Goal: Feedback & Contribution: Leave review/rating

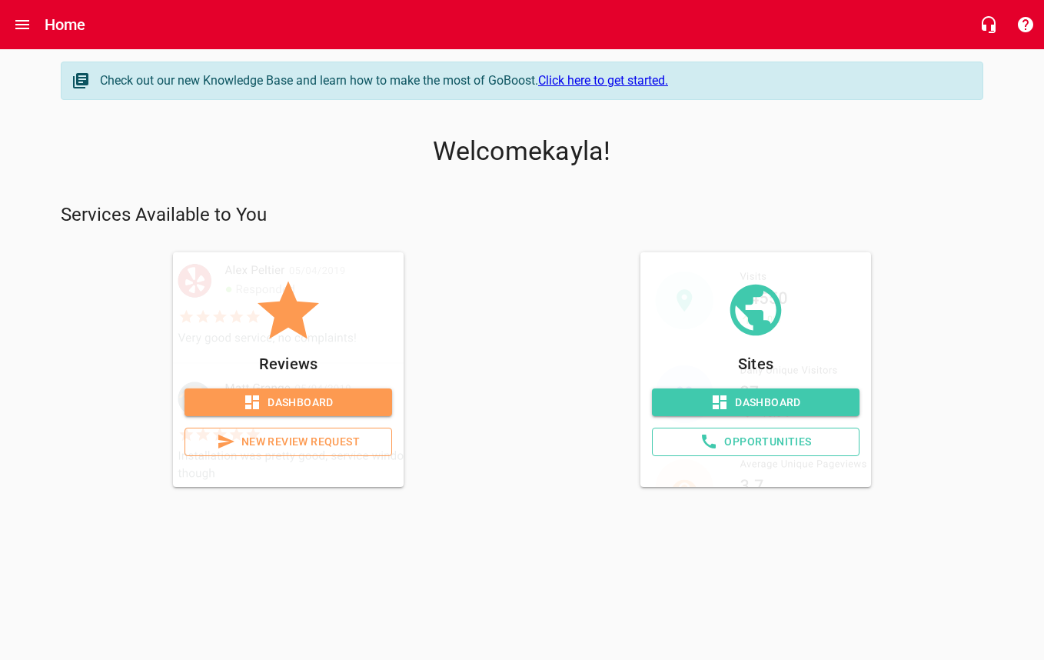
click at [287, 439] on span "New Review Request" at bounding box center [288, 441] width 181 height 19
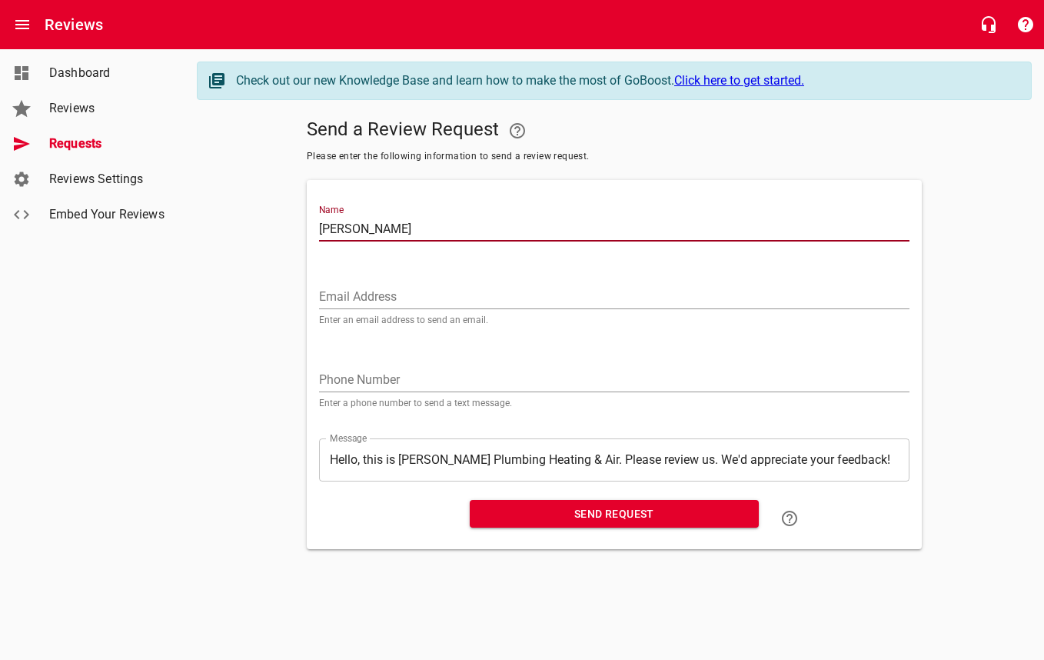
type input "[PERSON_NAME]"
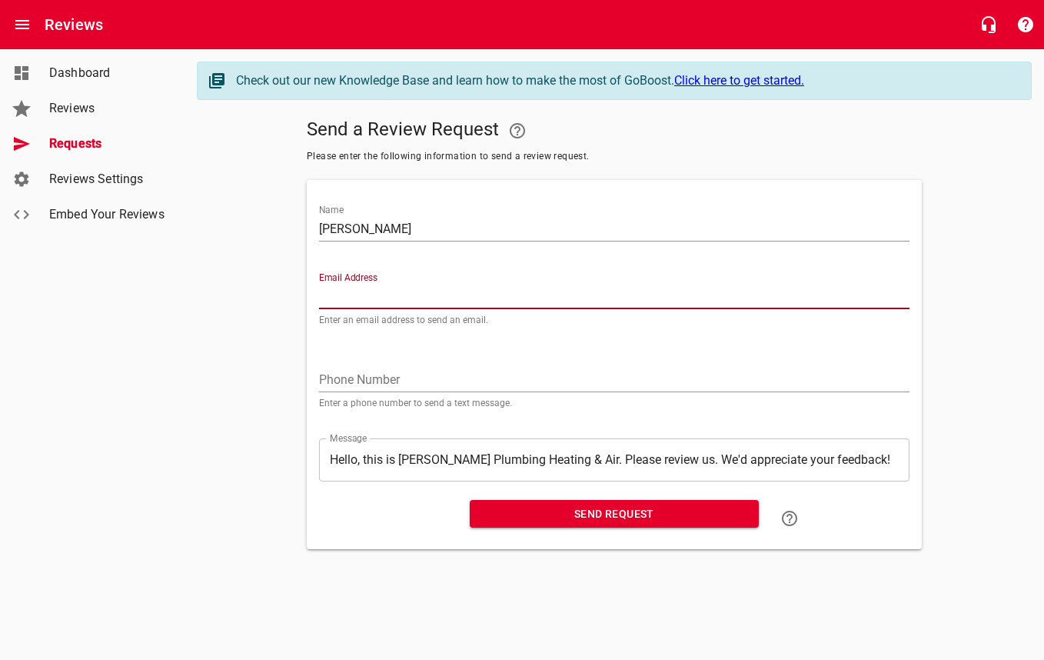
paste input "[EMAIL_ADDRESS][DOMAIN_NAME]"
type input "[EMAIL_ADDRESS][DOMAIN_NAME]"
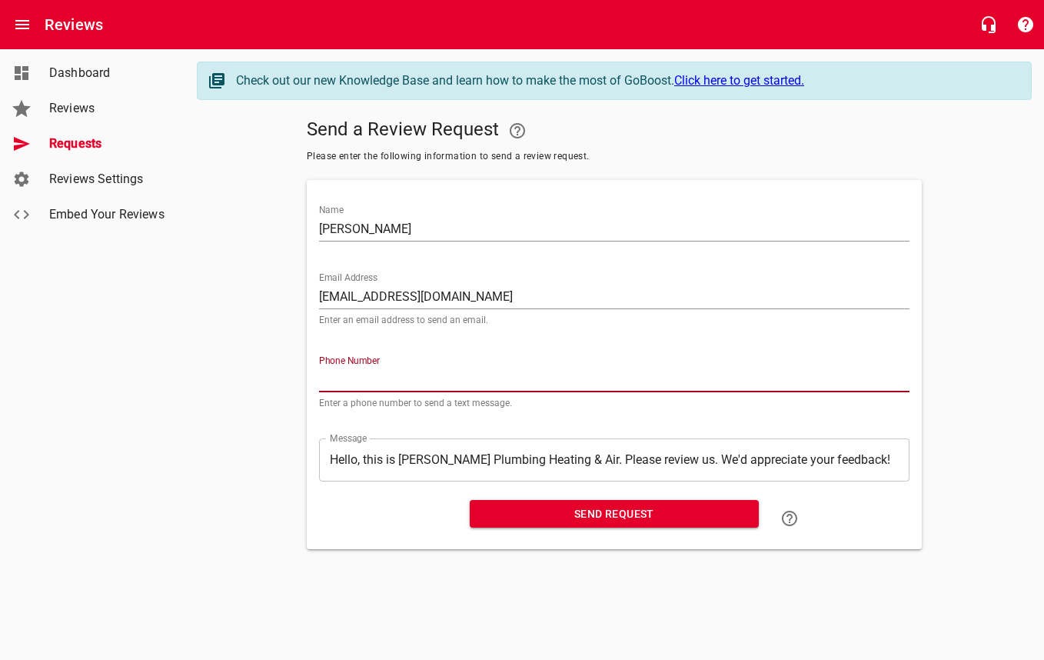
paste input "775530"
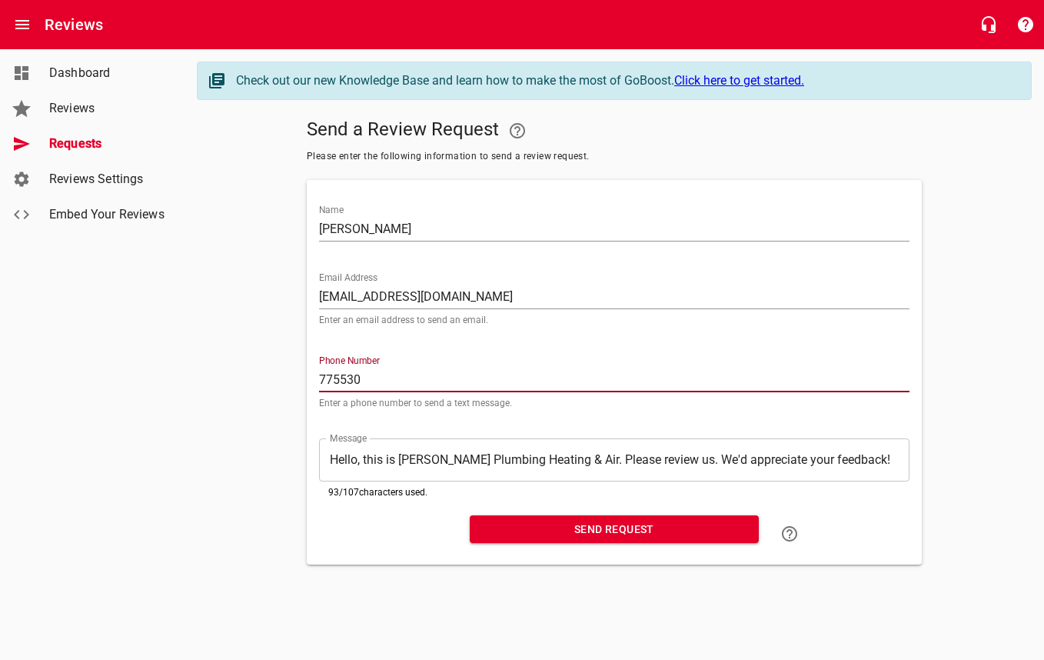
click at [617, 516] on button "Send Request" at bounding box center [614, 529] width 289 height 28
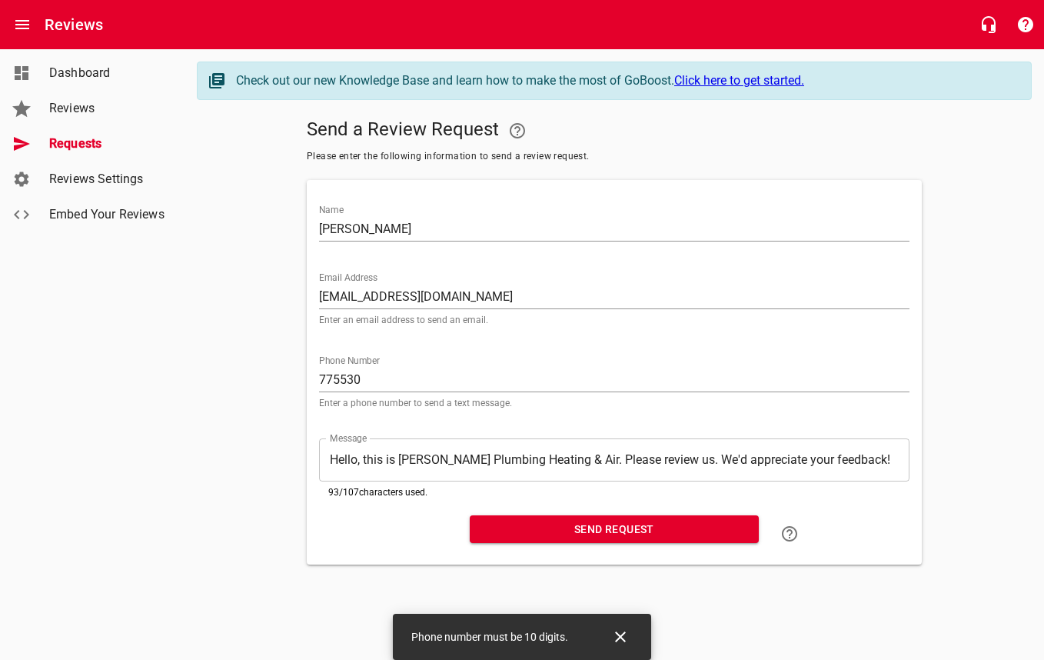
click at [405, 381] on input "775530" at bounding box center [614, 380] width 590 height 25
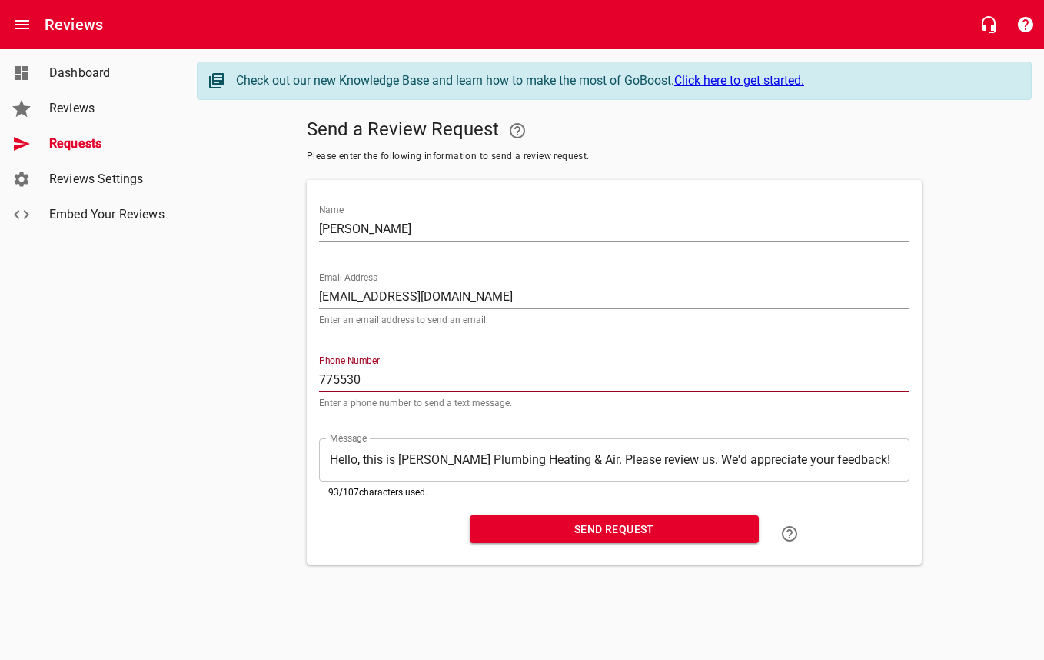
click at [464, 374] on input "775530" at bounding box center [614, 380] width 590 height 25
type input "7755305964"
click at [660, 522] on span "Send Request" at bounding box center [614, 529] width 264 height 19
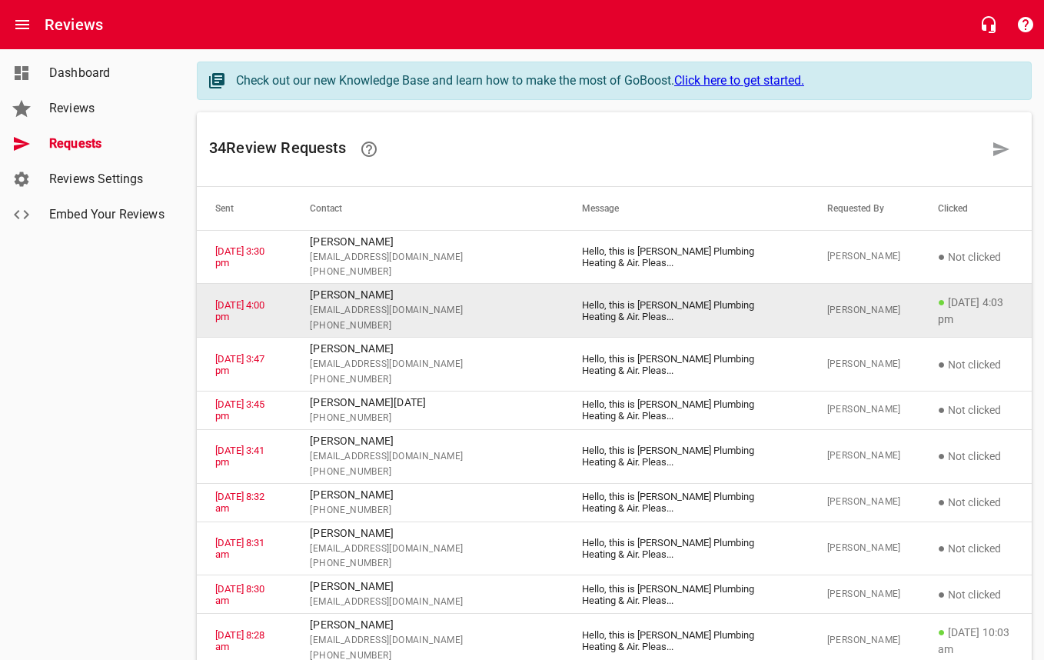
click at [938, 308] on p "● [DATE] 4:03 pm" at bounding box center [975, 310] width 75 height 35
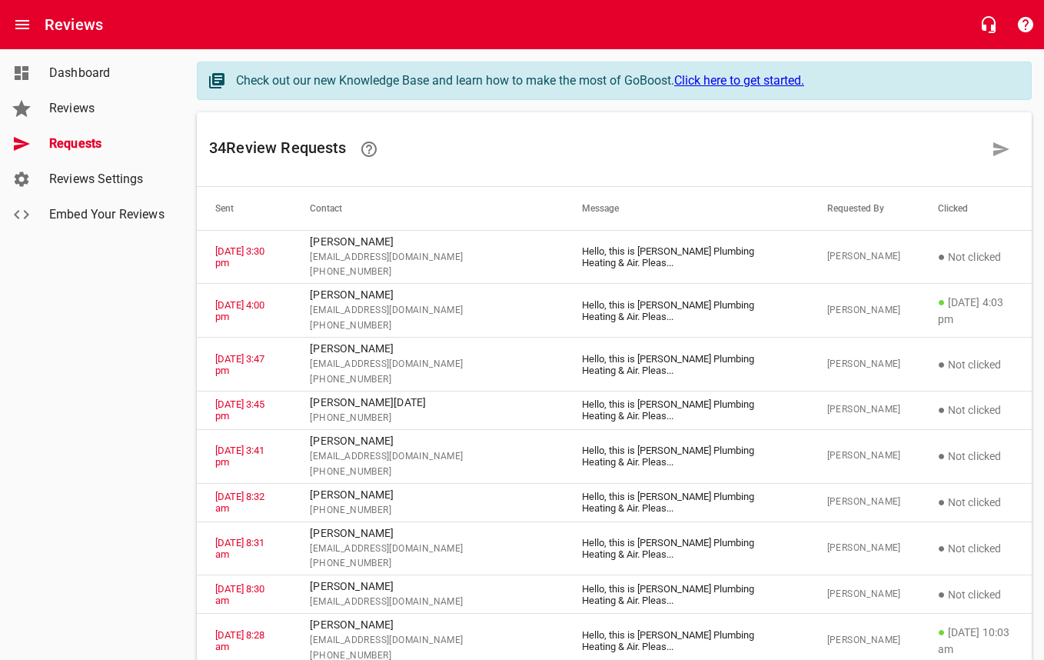
click at [98, 117] on span "Reviews" at bounding box center [107, 108] width 117 height 18
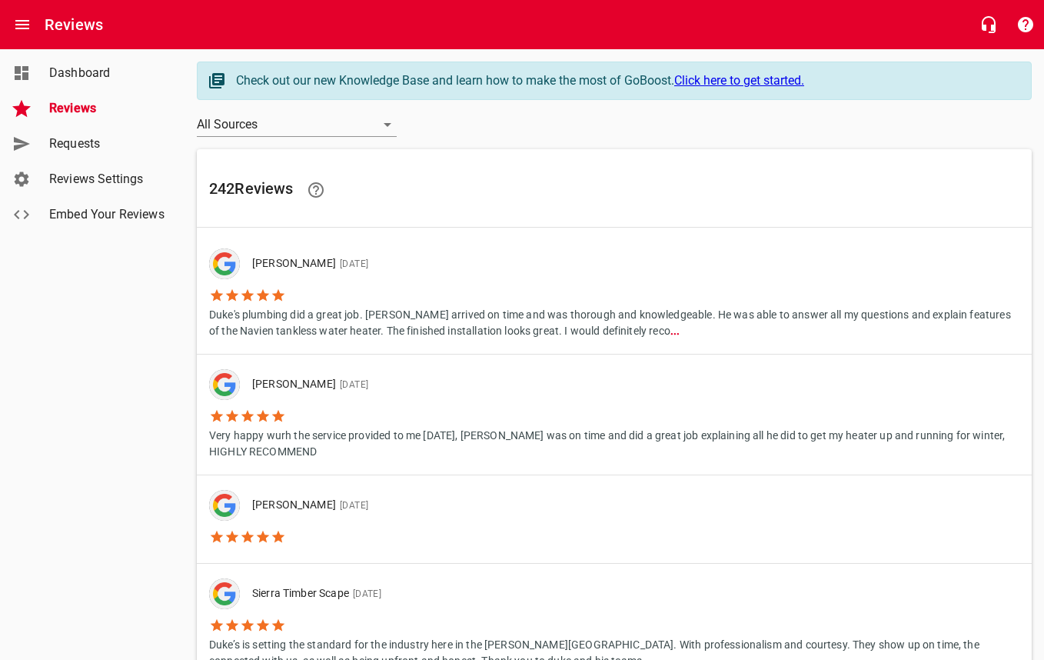
click at [641, 331] on p "Duke's plumbing did a great job. [PERSON_NAME] arrived on time and was thorough…" at bounding box center [614, 321] width 810 height 36
